Goal: Use online tool/utility: Use online tool/utility

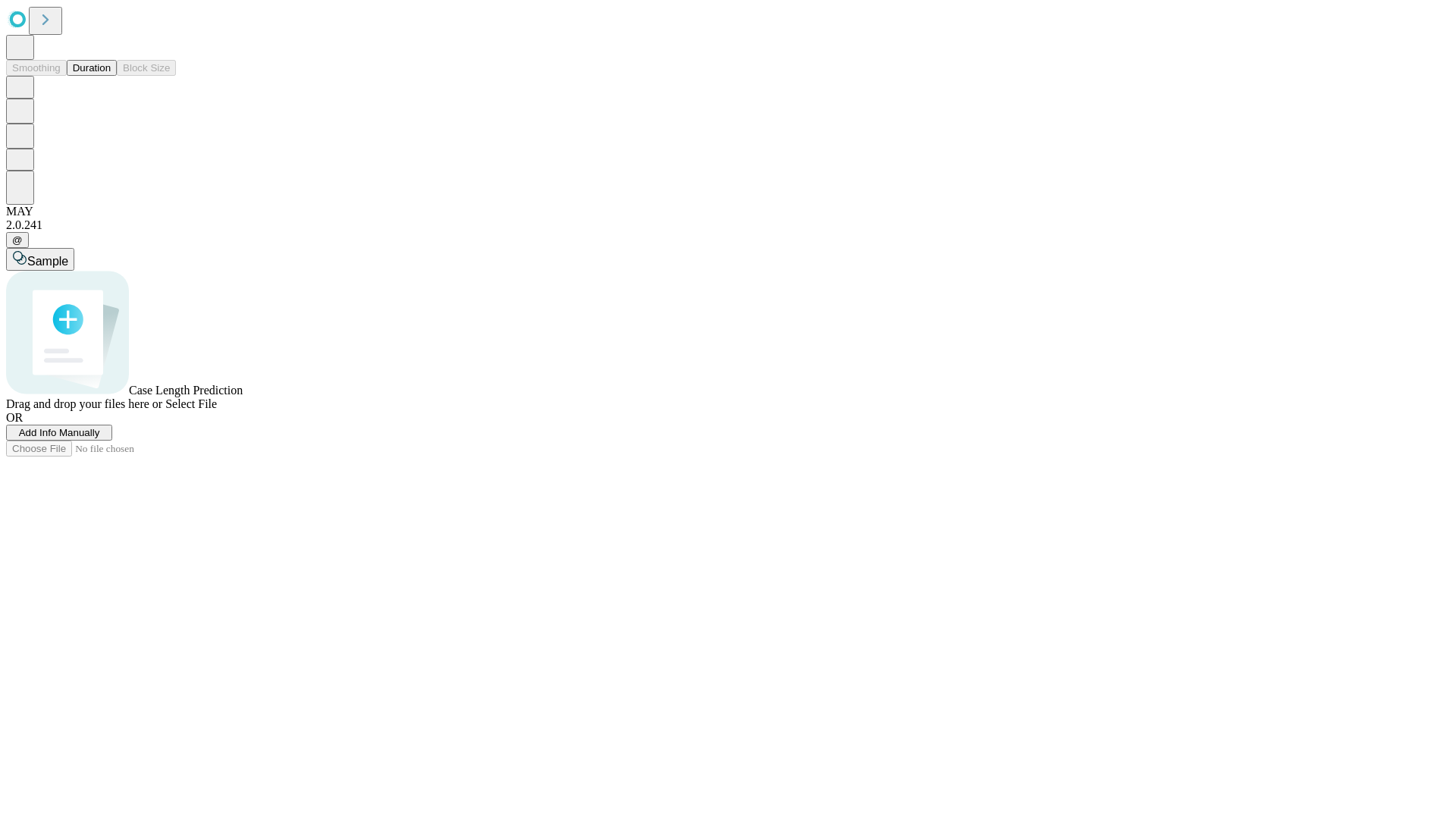
click at [111, 76] on button "Duration" at bounding box center [91, 68] width 50 height 16
click at [217, 410] on span "Select File" at bounding box center [191, 403] width 52 height 13
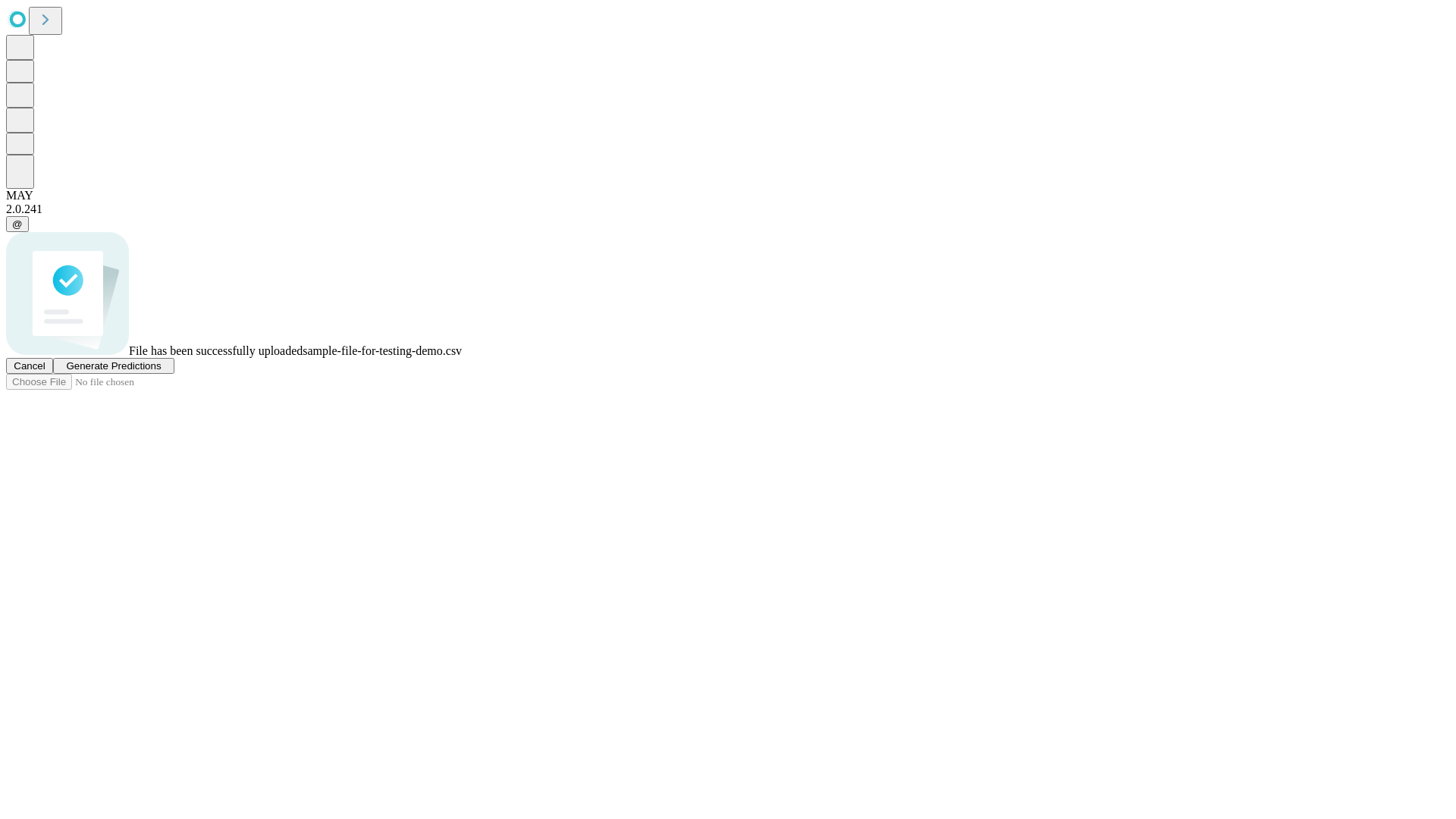
click at [161, 371] on span "Generate Predictions" at bounding box center [113, 365] width 95 height 12
